Goal: Navigation & Orientation: Find specific page/section

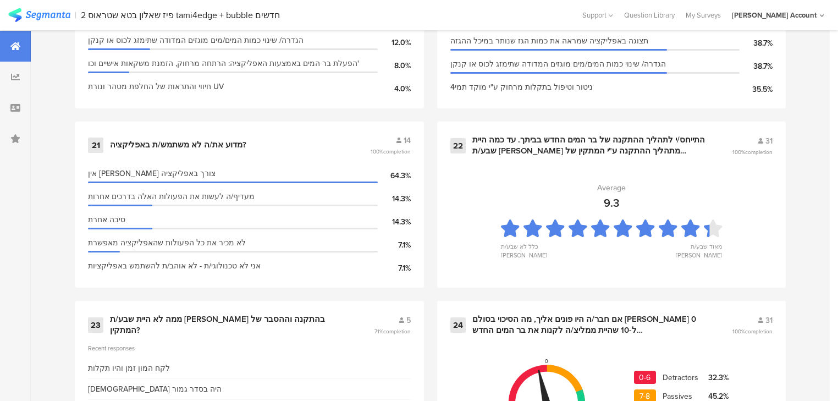
scroll to position [2026, 0]
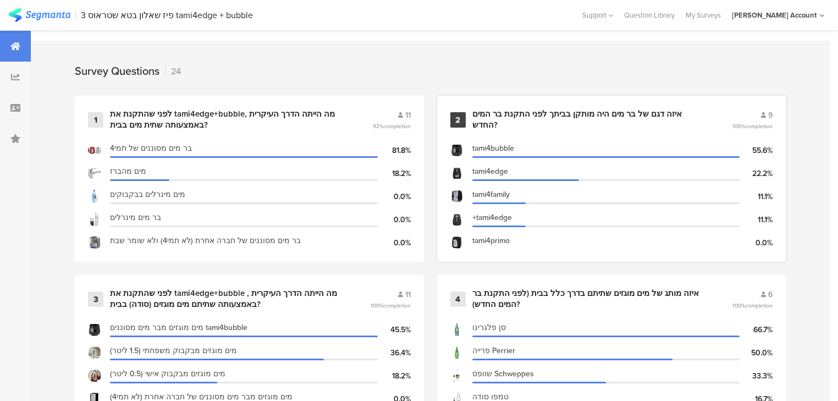
scroll to position [440, 0]
